Goal: Task Accomplishment & Management: Use online tool/utility

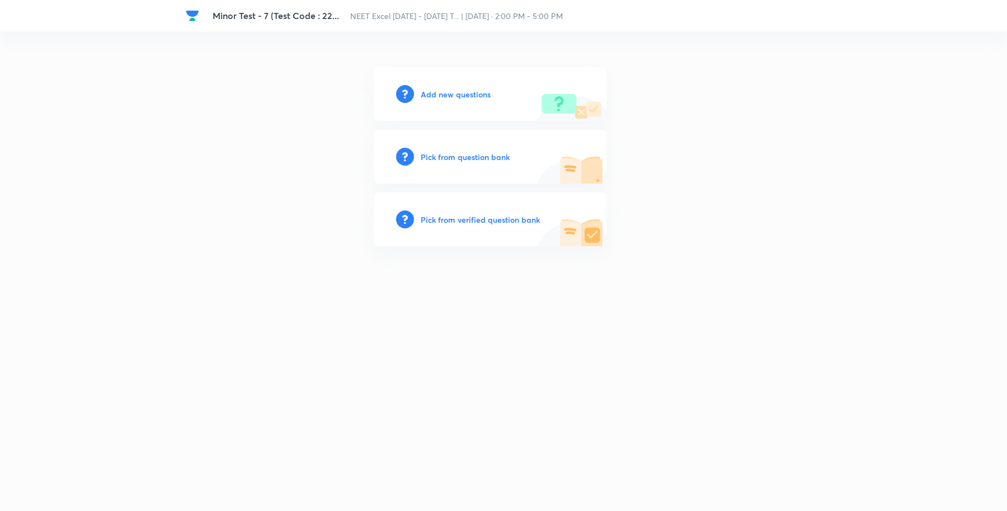
click at [441, 95] on h6 "Add new questions" at bounding box center [456, 94] width 70 height 12
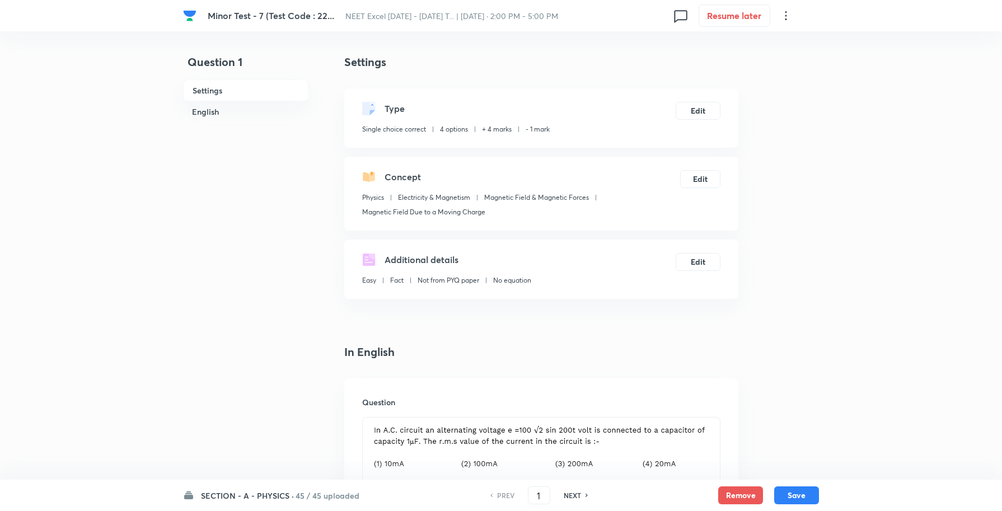
click at [232, 496] on h6 "SECTION - A - PHYSICS ·" at bounding box center [247, 496] width 93 height 12
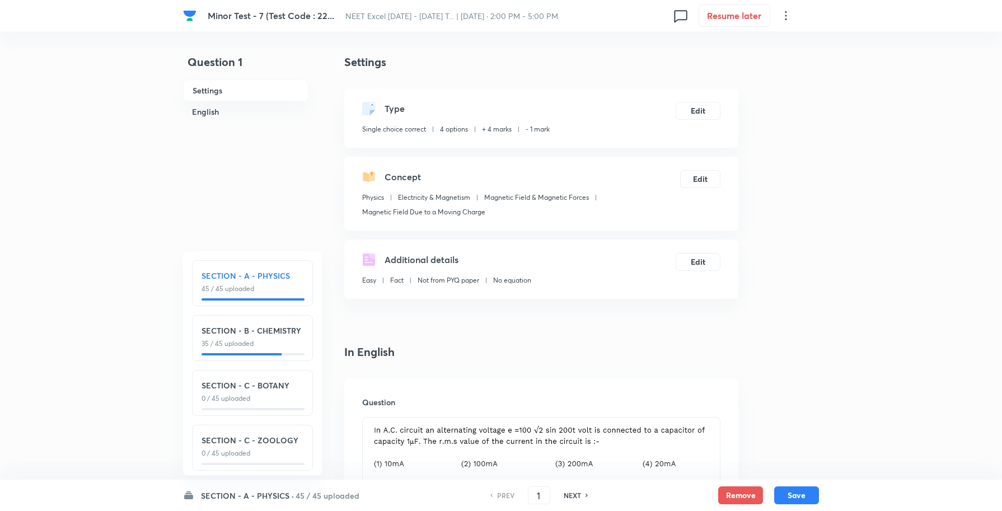
scroll to position [15, 0]
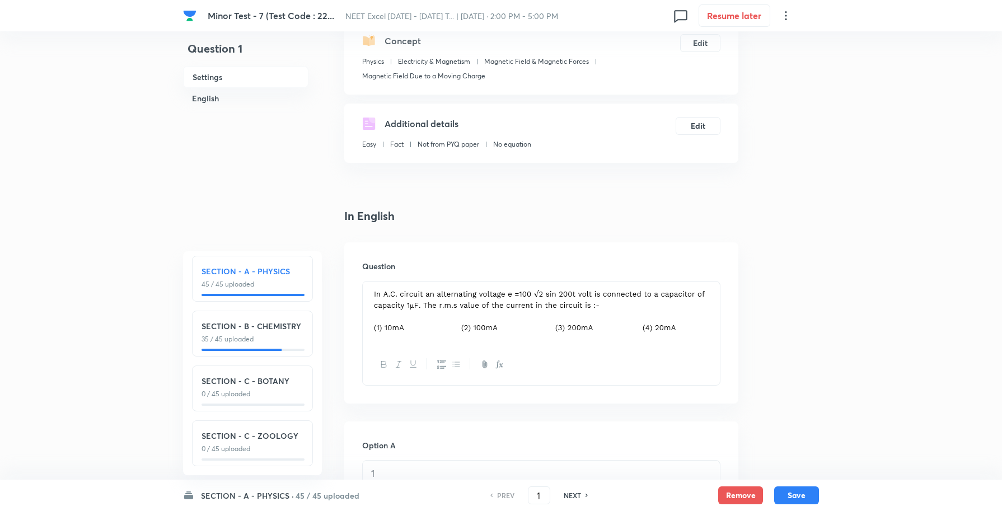
scroll to position [140, 0]
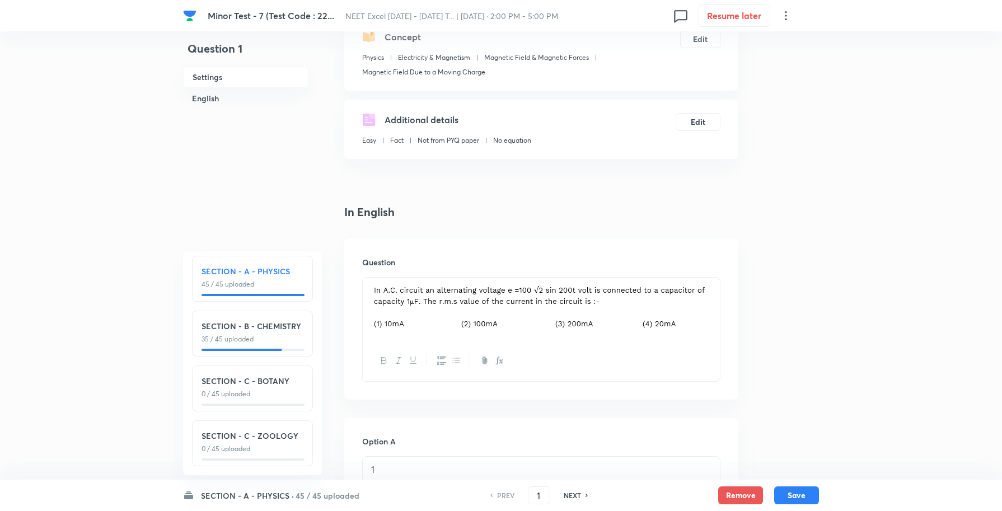
click at [494, 312] on img at bounding box center [541, 307] width 340 height 46
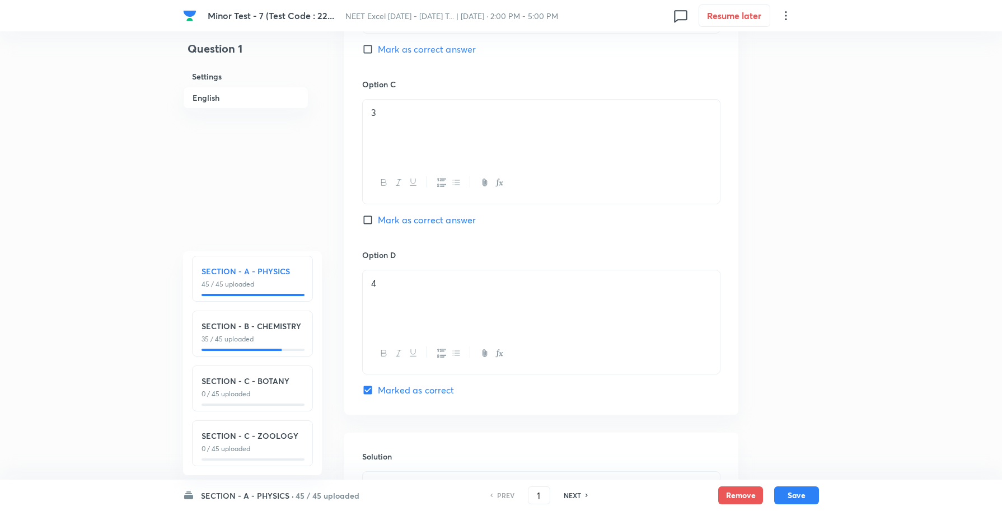
scroll to position [839, 0]
click at [575, 494] on h6 "NEXT" at bounding box center [571, 495] width 17 height 10
type input "2"
checkbox input "false"
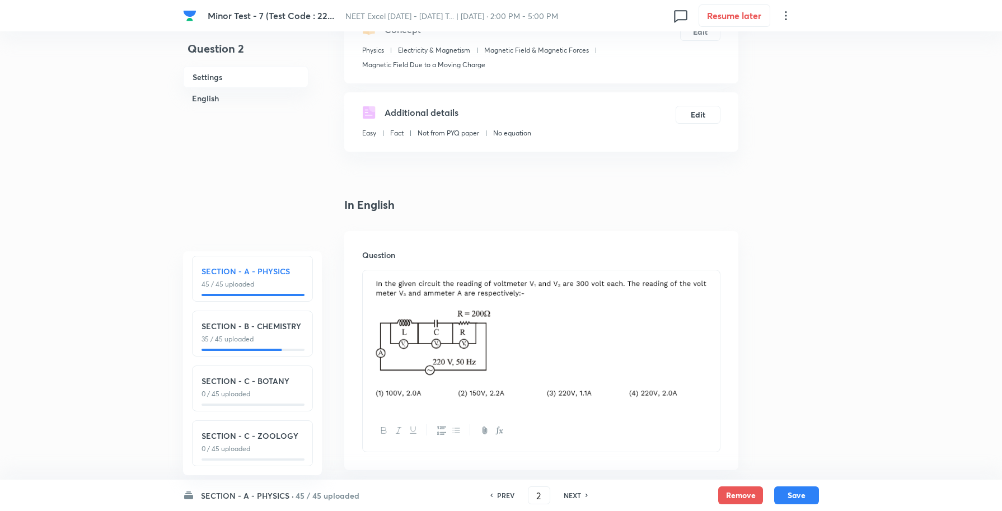
scroll to position [210, 0]
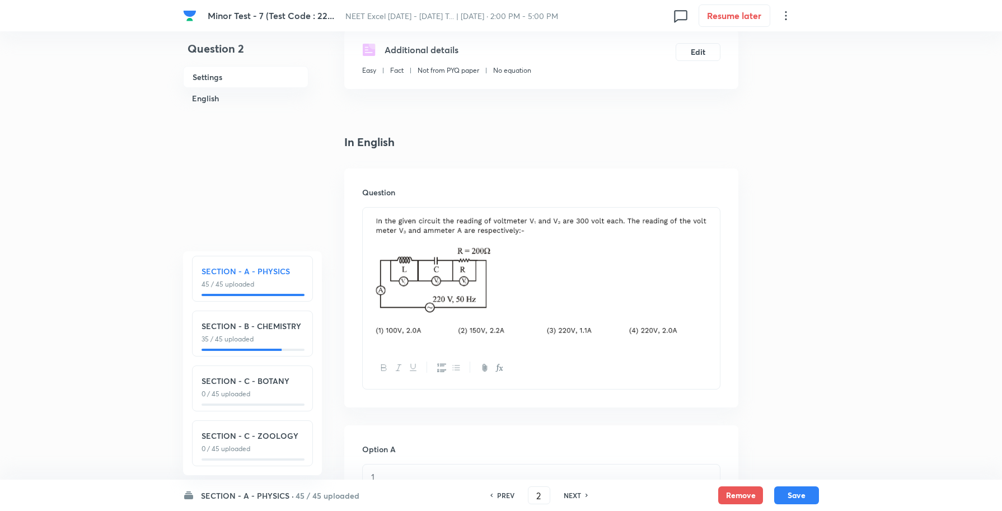
click at [284, 490] on h6 "SECTION - A - PHYSICS ·" at bounding box center [247, 496] width 93 height 12
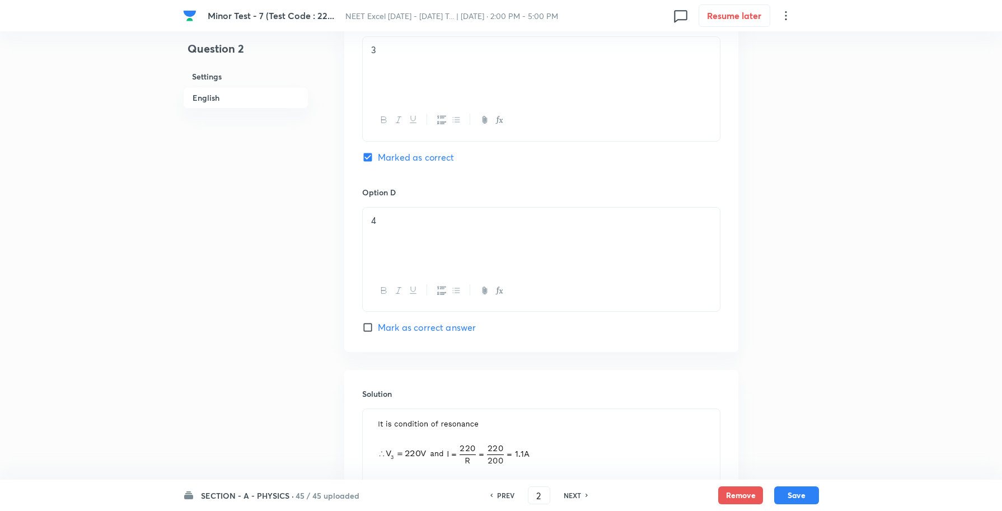
scroll to position [979, 0]
click at [567, 491] on h6 "NEXT" at bounding box center [571, 495] width 17 height 10
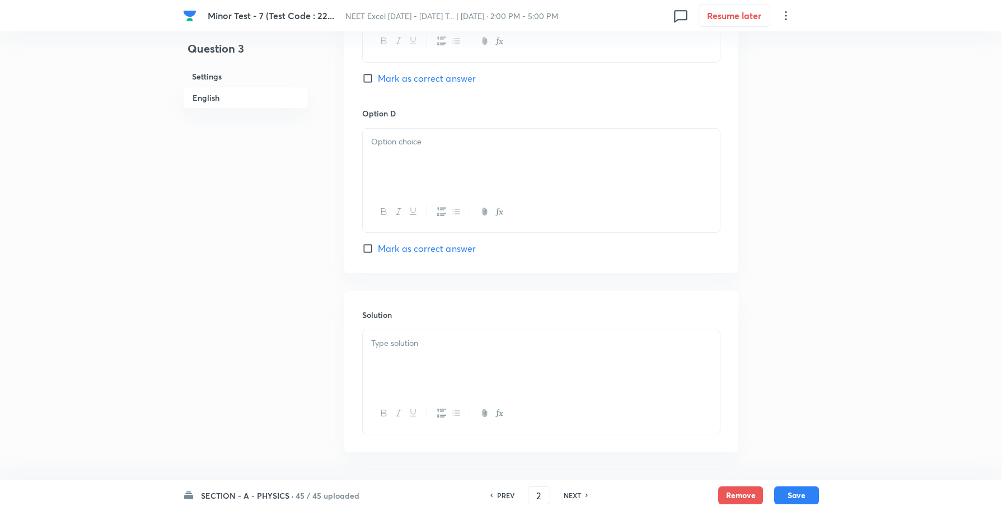
checkbox input "false"
type input "3"
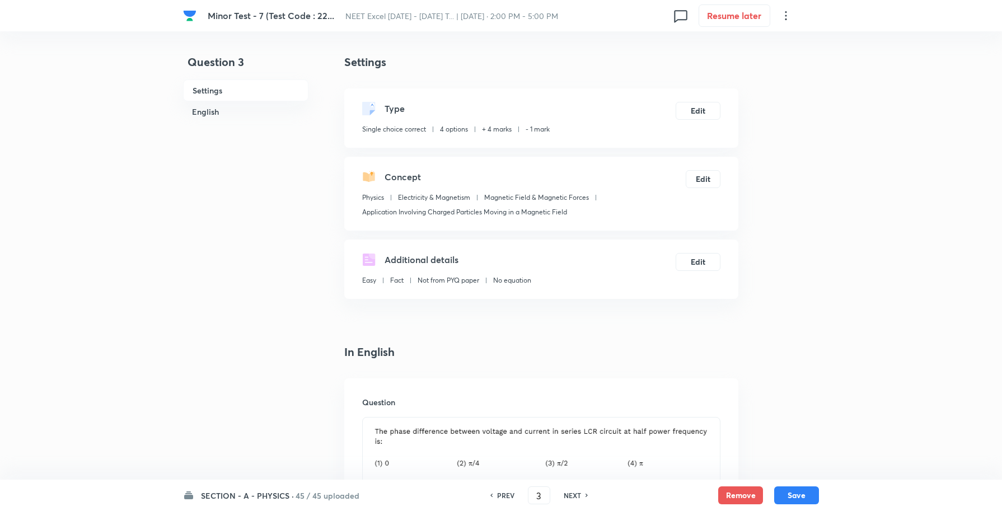
scroll to position [210, 0]
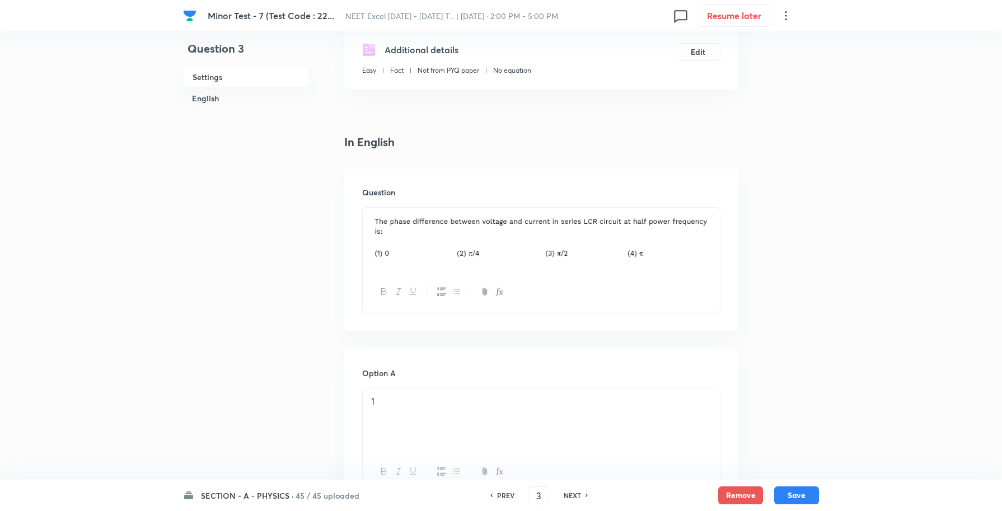
click at [571, 494] on h6 "NEXT" at bounding box center [571, 495] width 17 height 10
checkbox input "false"
type input "4"
click at [571, 494] on h6 "NEXT" at bounding box center [571, 495] width 17 height 10
checkbox input "false"
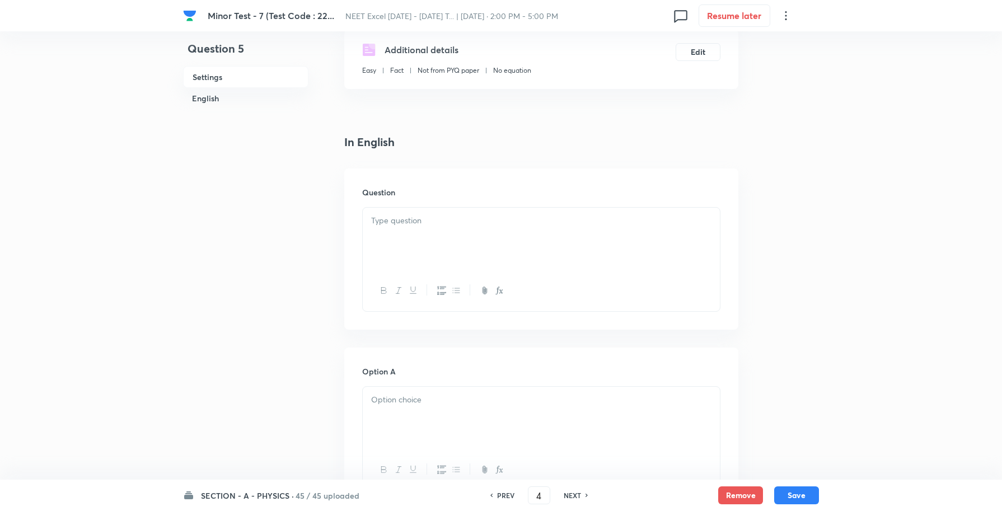
type input "5"
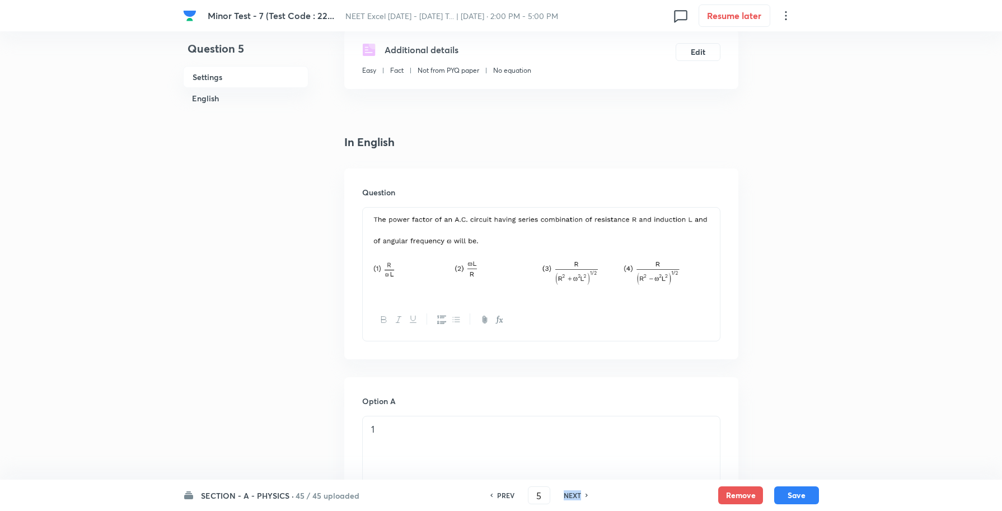
click at [571, 494] on h6 "NEXT" at bounding box center [571, 495] width 17 height 10
checkbox input "false"
type input "6"
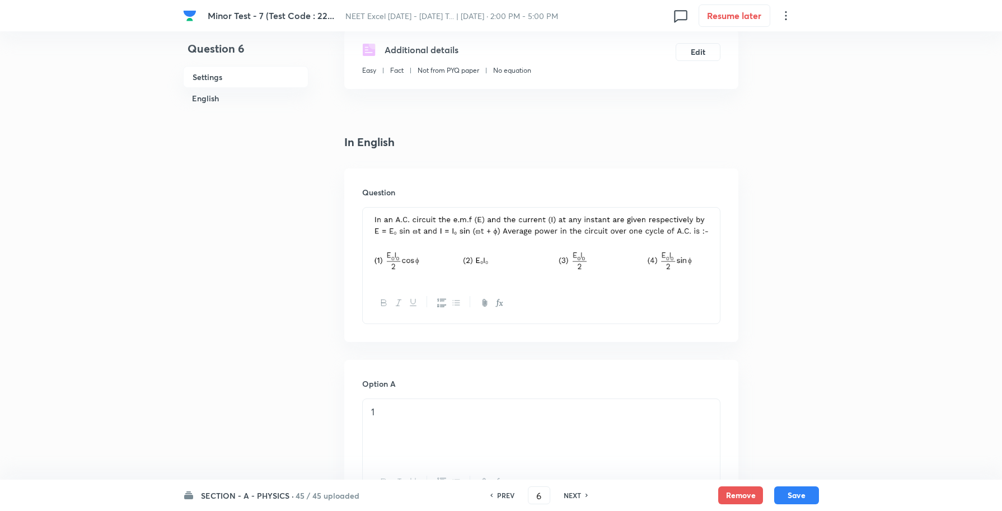
click at [571, 494] on h6 "NEXT" at bounding box center [571, 495] width 17 height 10
checkbox input "false"
type input "7"
click at [571, 494] on h6 "NEXT" at bounding box center [571, 495] width 17 height 10
checkbox input "false"
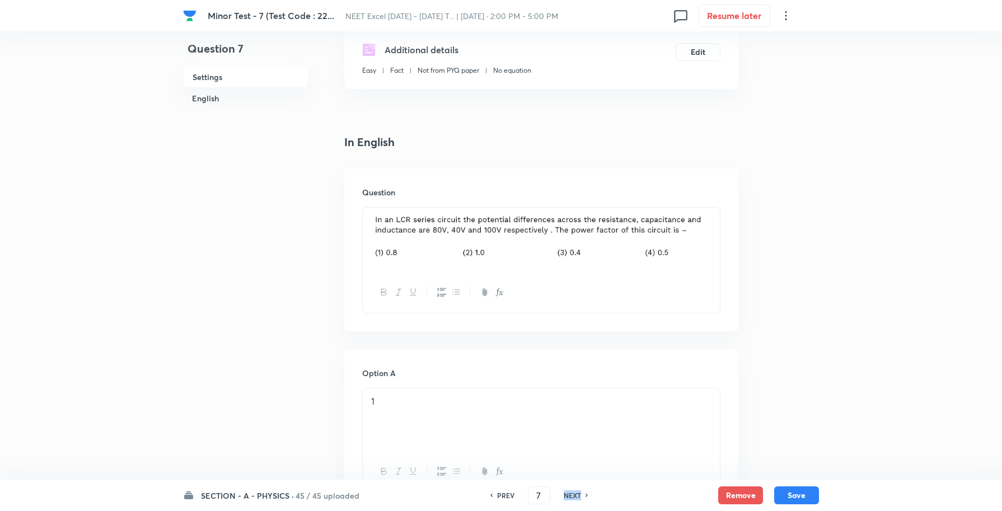
type input "8"
click at [571, 494] on h6 "NEXT" at bounding box center [571, 495] width 17 height 10
checkbox input "false"
type input "9"
click at [571, 494] on h6 "NEXT" at bounding box center [571, 495] width 17 height 10
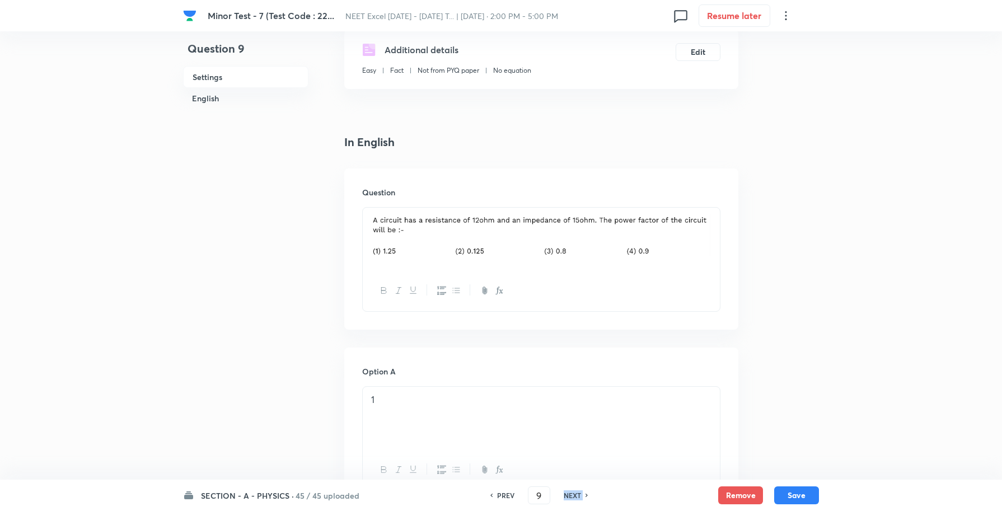
checkbox input "false"
type input "10"
checkbox input "true"
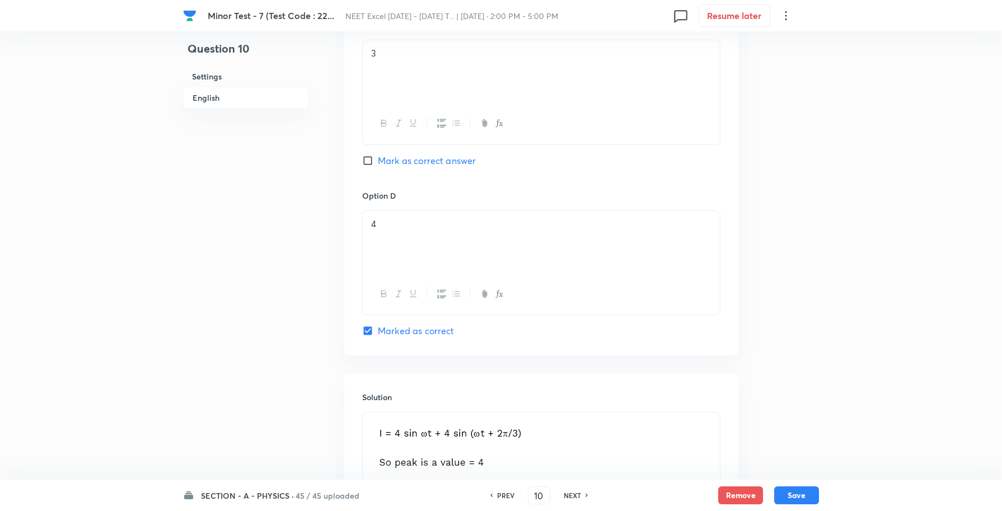
scroll to position [909, 0]
